Goal: Task Accomplishment & Management: Use online tool/utility

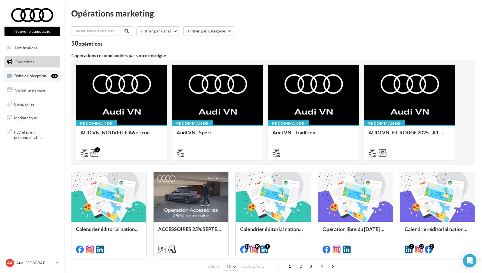
click at [29, 77] on span "Boîte de réception" at bounding box center [30, 75] width 32 height 5
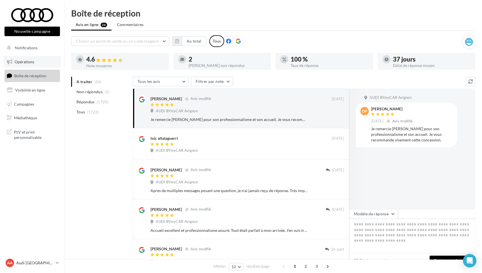
click at [22, 64] on link "Opérations" at bounding box center [32, 62] width 58 height 12
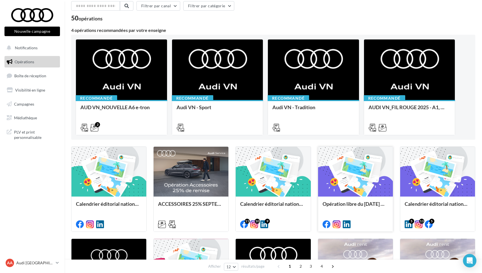
scroll to position [28, 0]
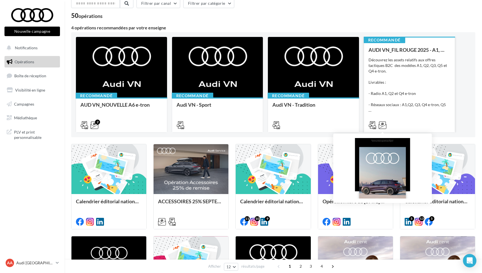
click at [381, 126] on icon at bounding box center [382, 125] width 8 height 8
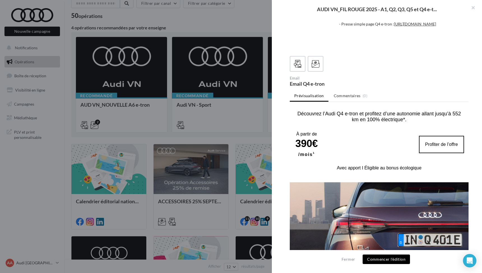
scroll to position [287, 0]
click at [384, 260] on button "Commencer l'édition" at bounding box center [385, 260] width 47 height 10
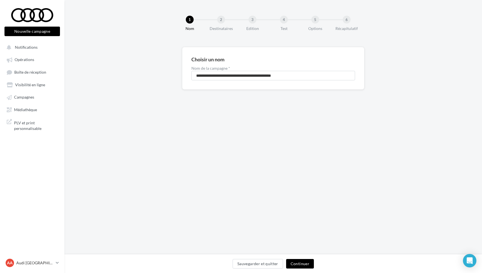
click at [297, 265] on button "Continuer" at bounding box center [300, 264] width 28 height 10
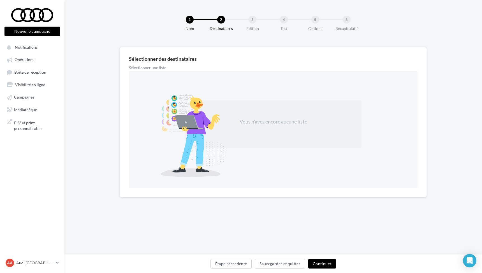
click at [318, 263] on button "Continuer" at bounding box center [322, 264] width 28 height 10
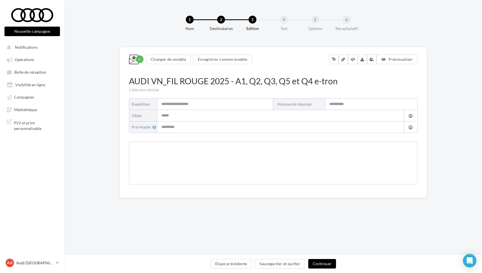
type input "**********"
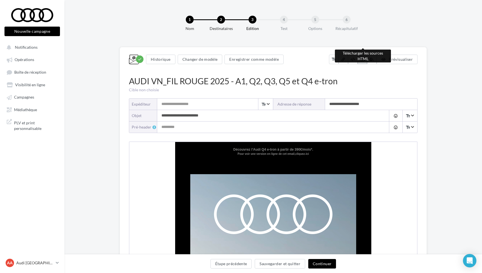
click at [363, 59] on icon at bounding box center [362, 59] width 4 height 4
